Goal: Information Seeking & Learning: Learn about a topic

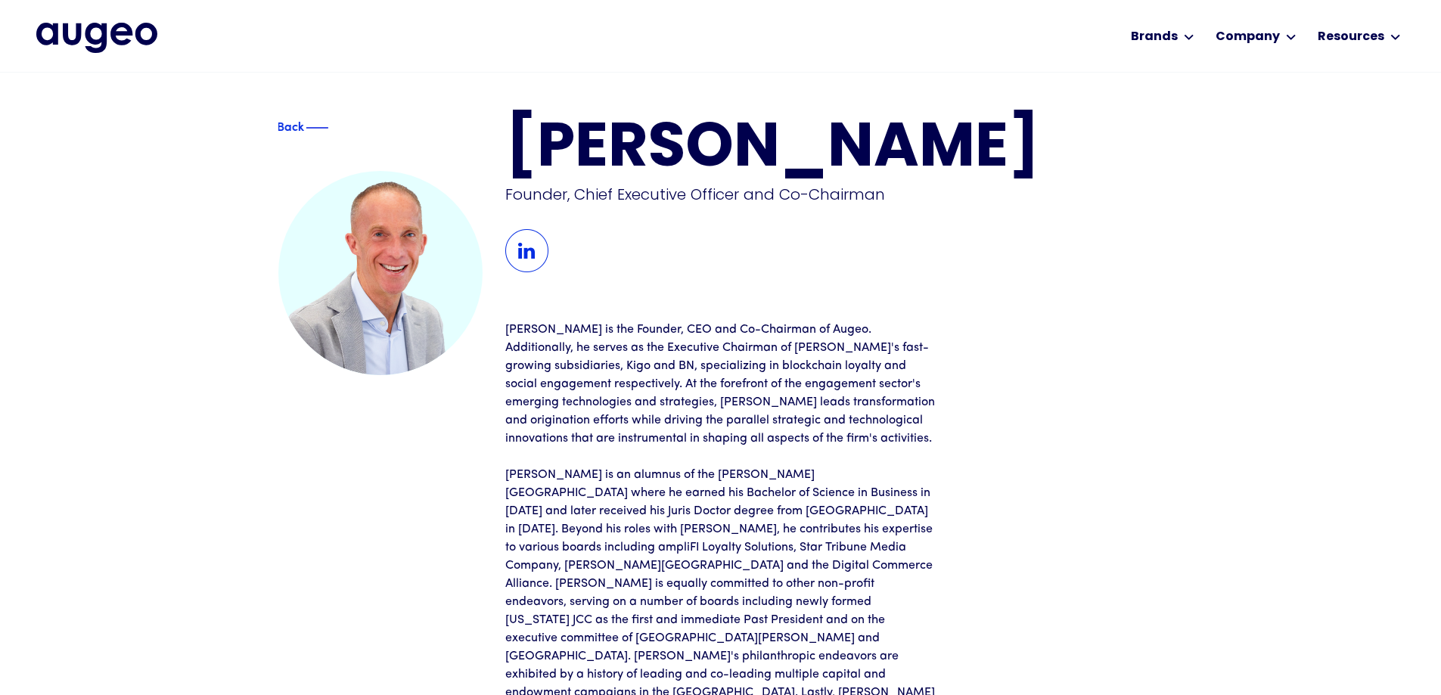
scroll to position [1, 0]
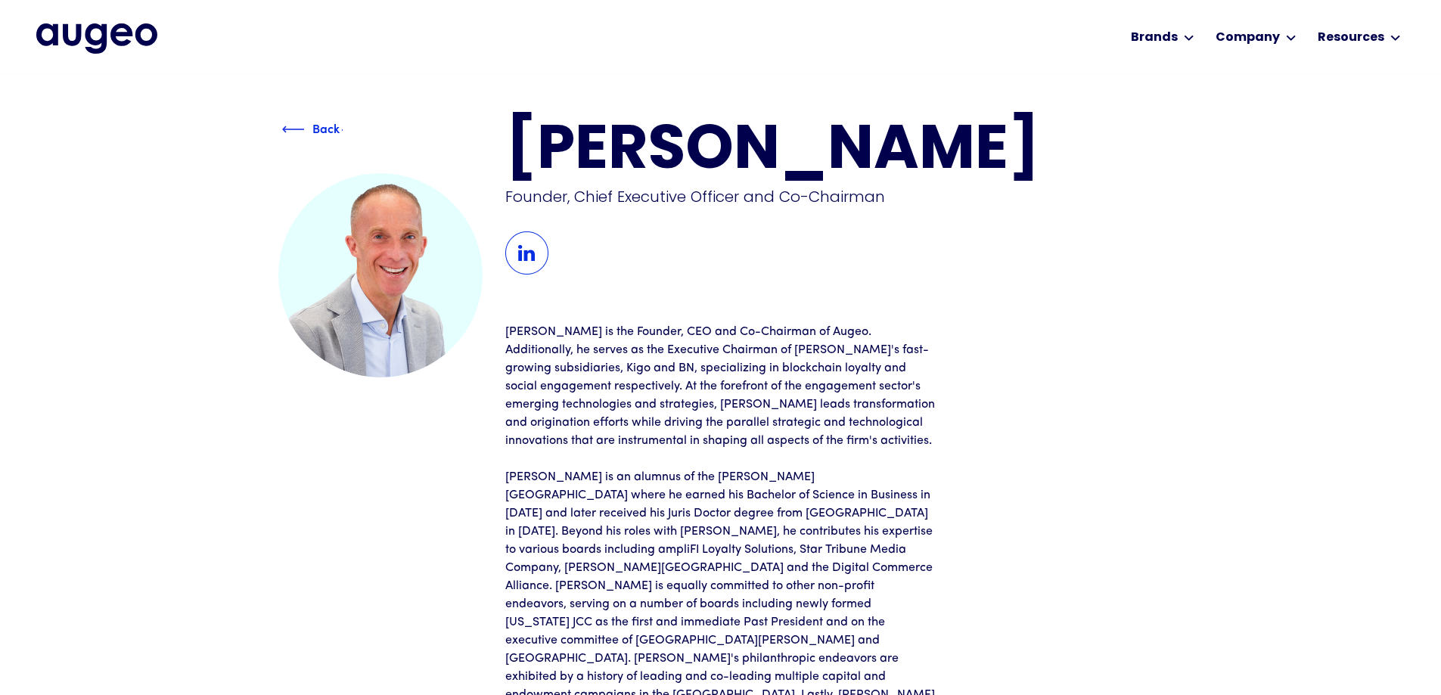
click at [290, 123] on div "Back" at bounding box center [326, 130] width 89 height 18
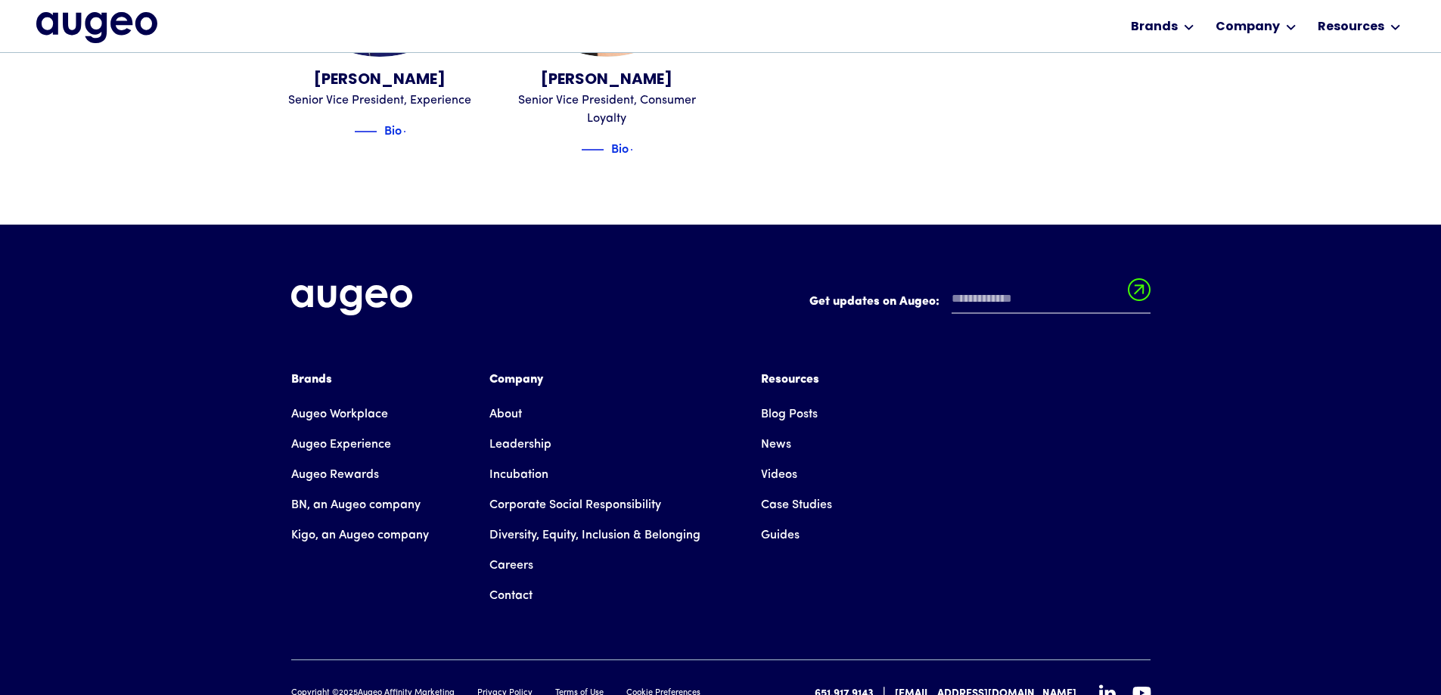
scroll to position [2210, 0]
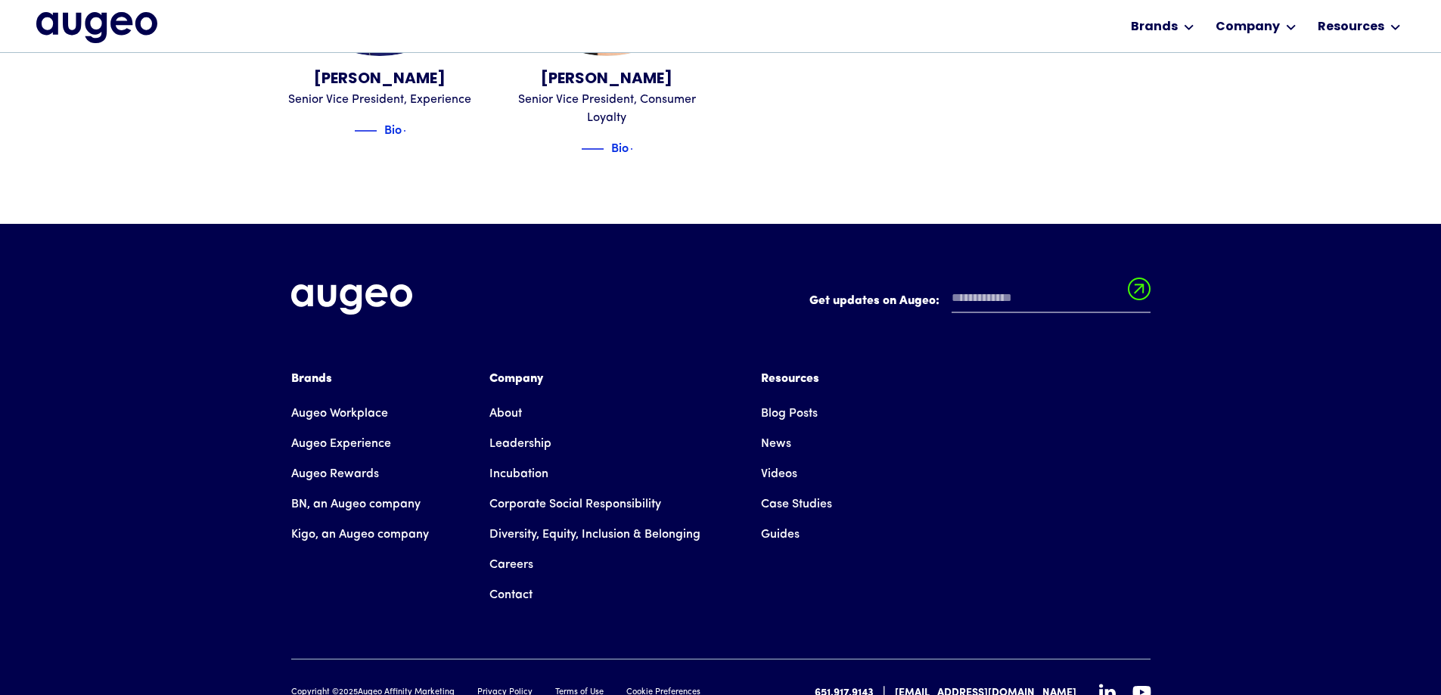
click at [507, 399] on link "About" at bounding box center [505, 414] width 33 height 30
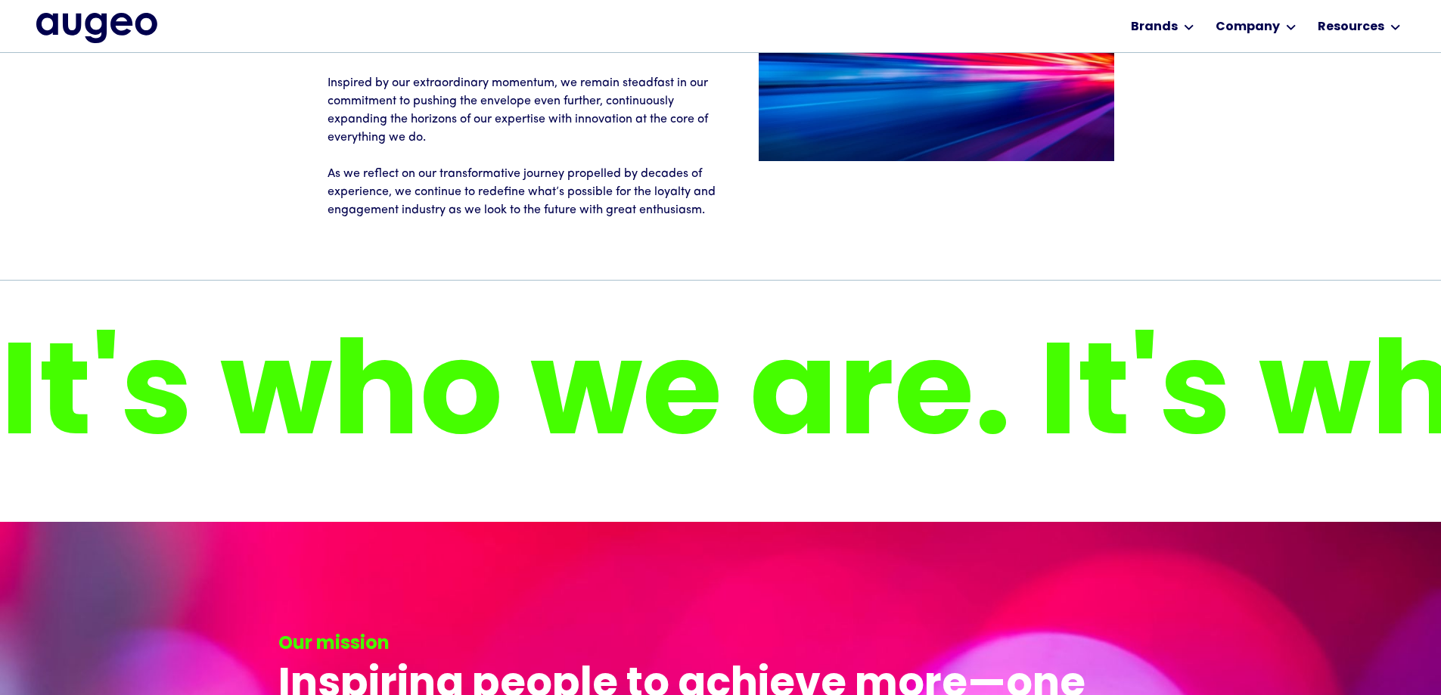
scroll to position [2624, 0]
